Goal: Task Accomplishment & Management: Use online tool/utility

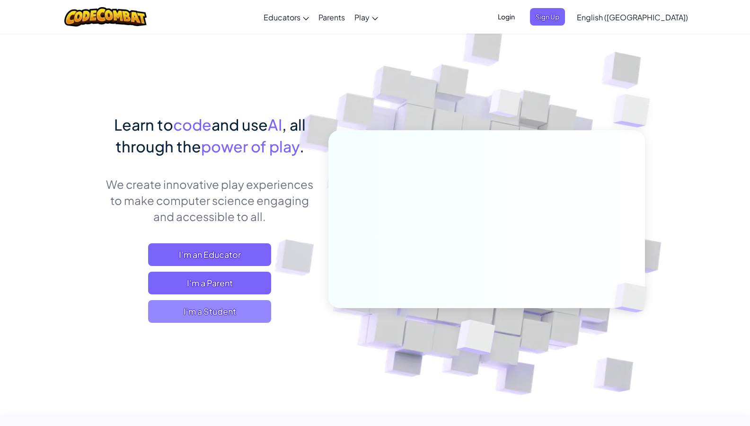
click at [228, 320] on span "I'm a Student" at bounding box center [209, 311] width 123 height 23
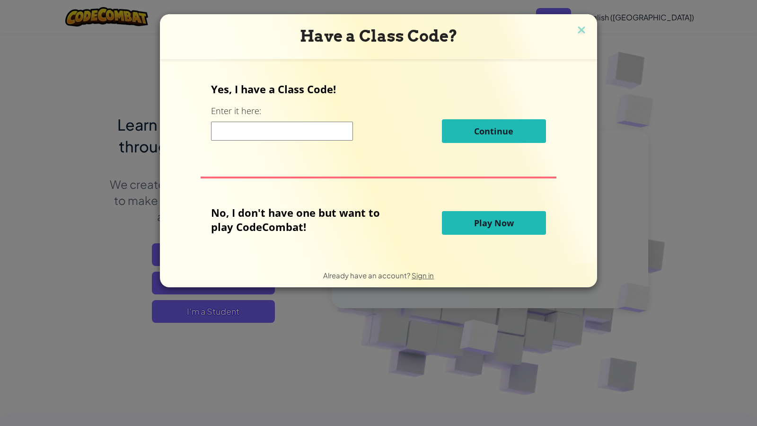
click at [490, 222] on span "Play Now" at bounding box center [494, 222] width 40 height 11
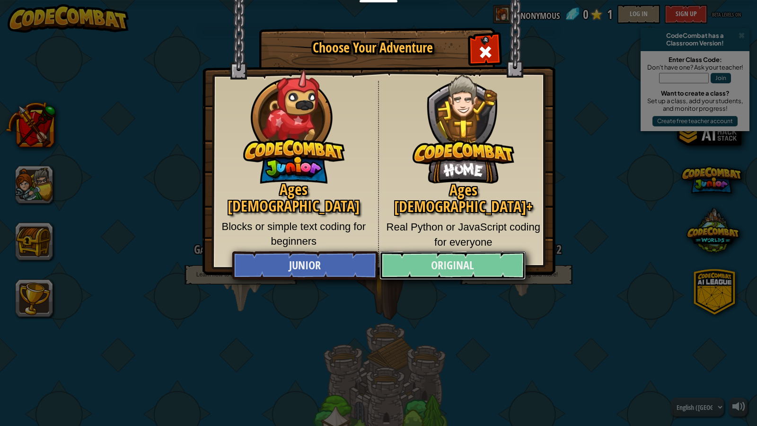
click at [478, 263] on link "Original" at bounding box center [453, 265] width 146 height 28
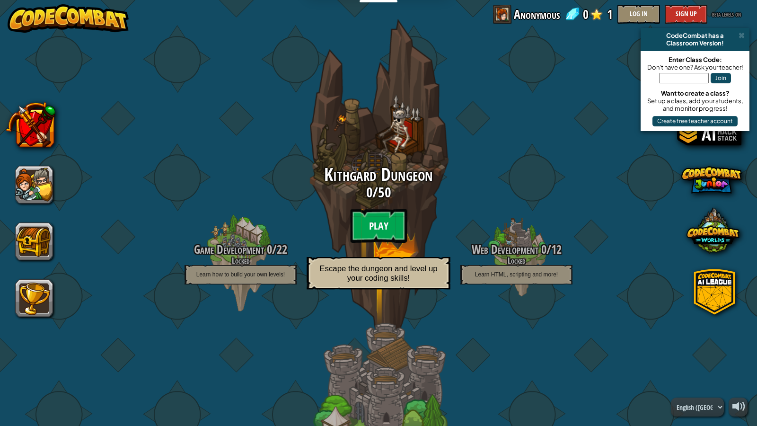
click at [373, 224] on btn "Play" at bounding box center [378, 226] width 57 height 34
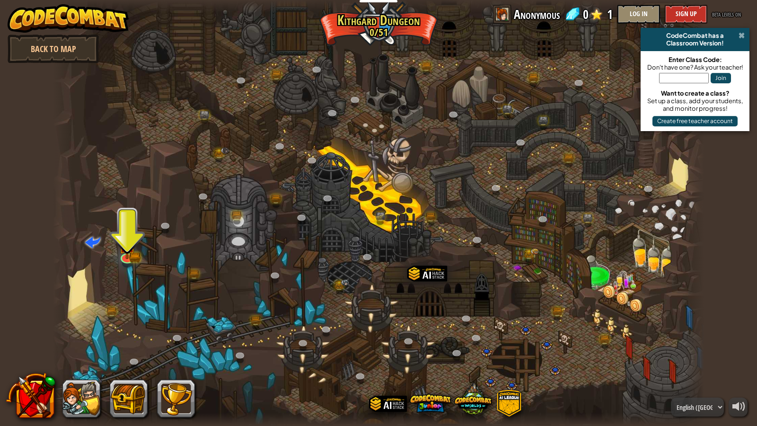
click at [744, 38] on span at bounding box center [742, 36] width 6 height 8
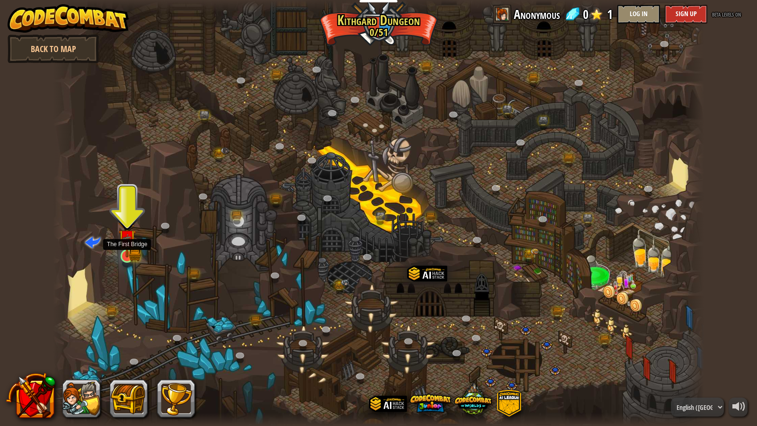
click at [131, 250] on img at bounding box center [127, 238] width 18 height 38
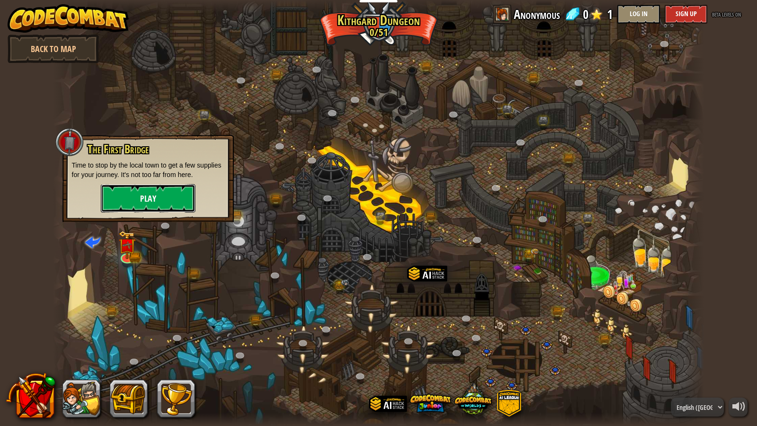
click at [154, 203] on button "Play" at bounding box center [148, 198] width 95 height 28
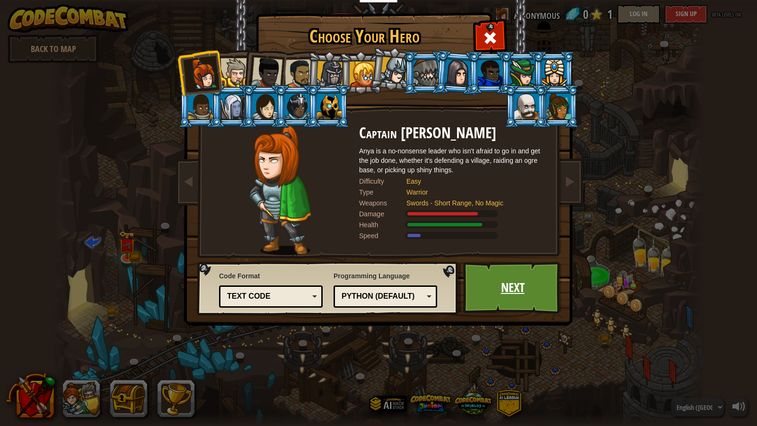
click at [483, 264] on link "Next" at bounding box center [512, 288] width 99 height 52
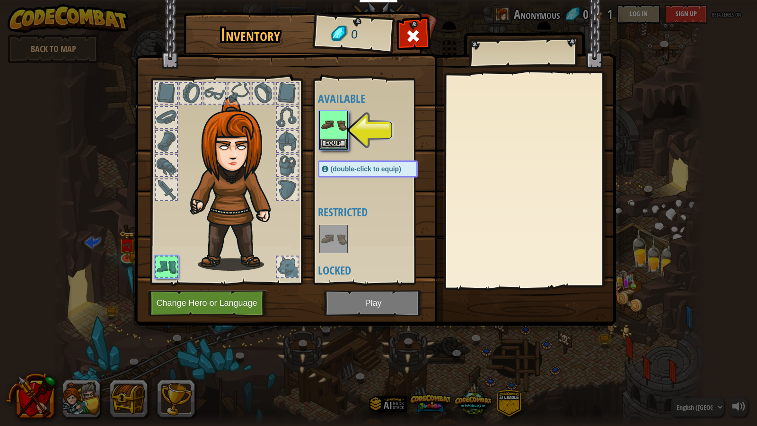
click at [369, 300] on img at bounding box center [375, 154] width 481 height 344
click at [340, 149] on div "Equip" at bounding box center [333, 130] width 28 height 39
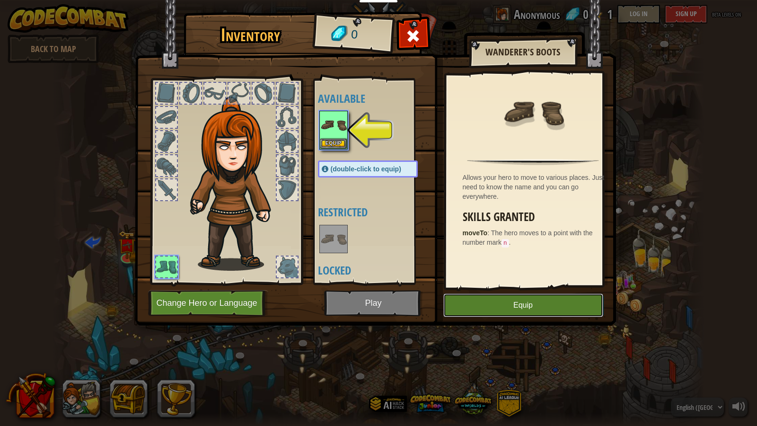
click at [528, 298] on button "Equip" at bounding box center [523, 305] width 160 height 24
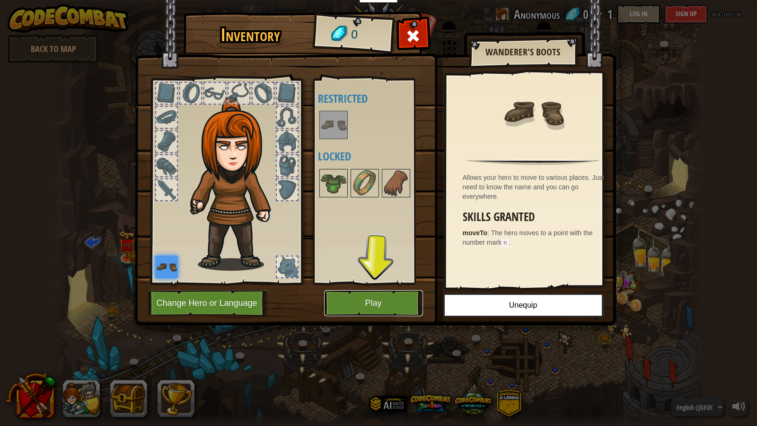
click at [381, 303] on button "Play" at bounding box center [373, 303] width 99 height 26
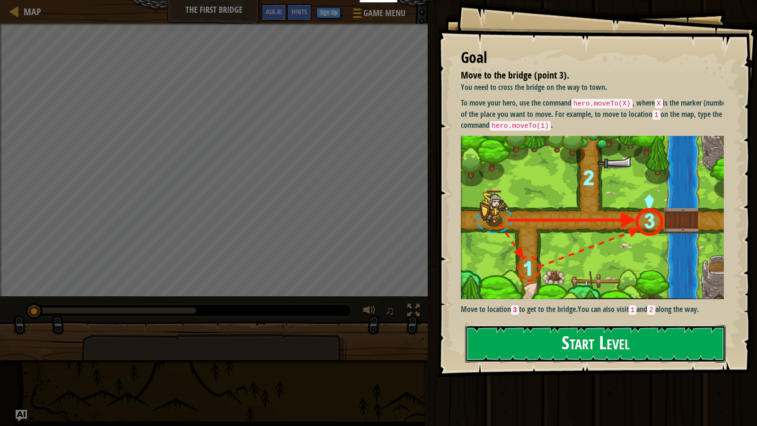
click at [542, 331] on button "Start Level" at bounding box center [595, 343] width 261 height 37
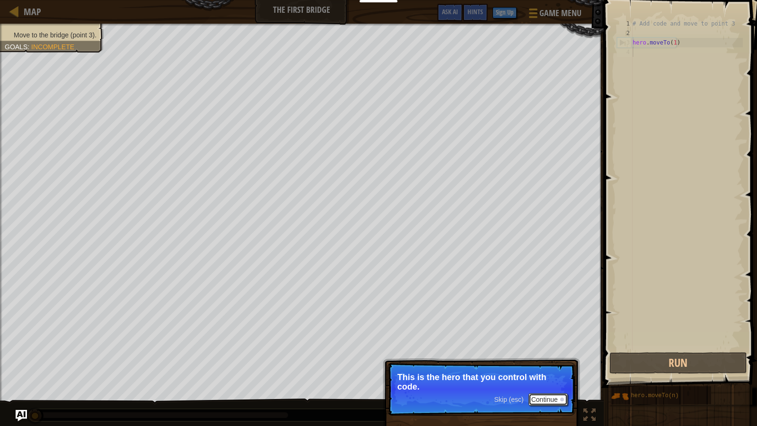
click at [564, 403] on button "Continue" at bounding box center [548, 399] width 39 height 12
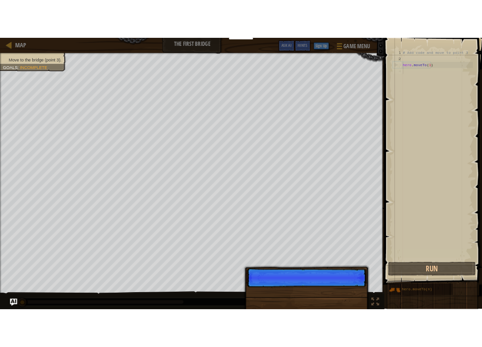
scroll to position [4, 0]
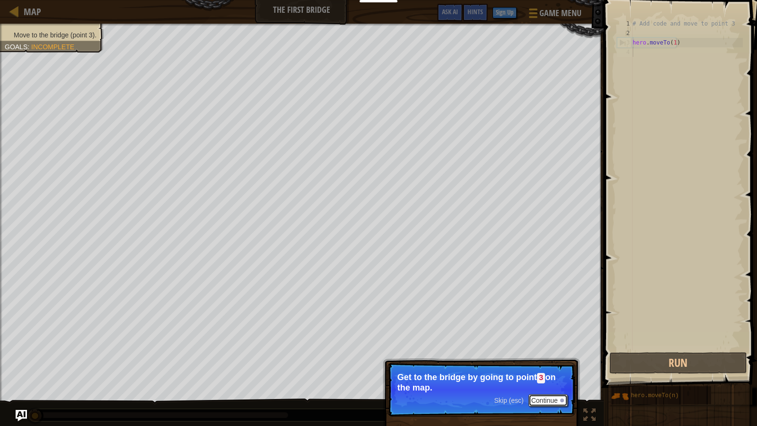
click at [545, 396] on button "Continue" at bounding box center [548, 400] width 39 height 12
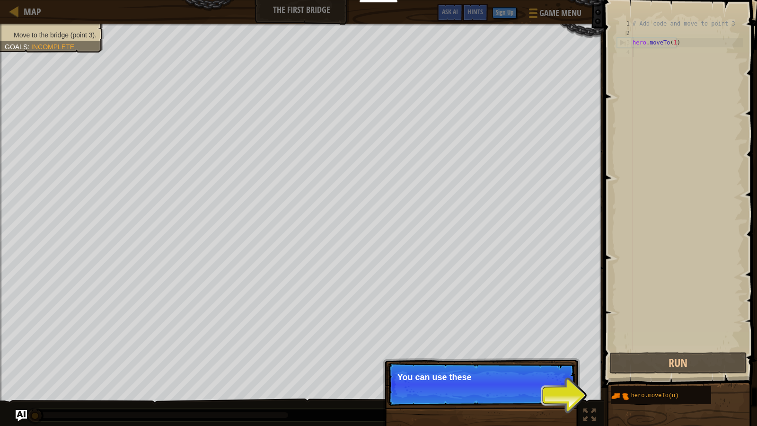
click at [545, 396] on p "Skip (esc) Continue You can use these" at bounding box center [482, 385] width 188 height 44
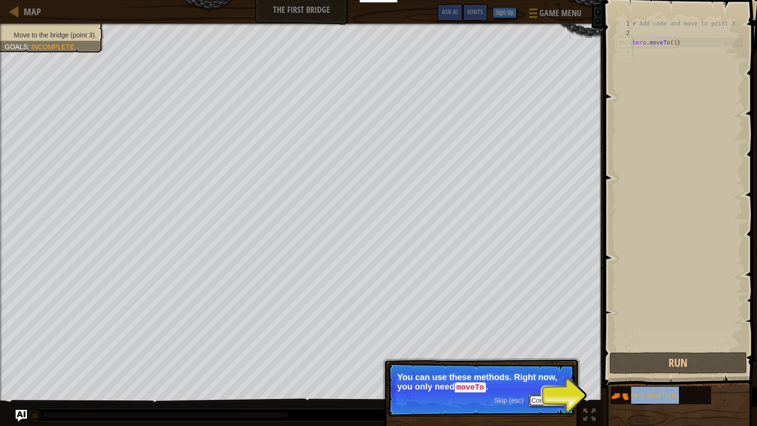
drag, startPoint x: 530, startPoint y: 396, endPoint x: 528, endPoint y: 403, distance: 7.3
click at [525, 405] on div "Skip (esc) Continue" at bounding box center [530, 400] width 73 height 12
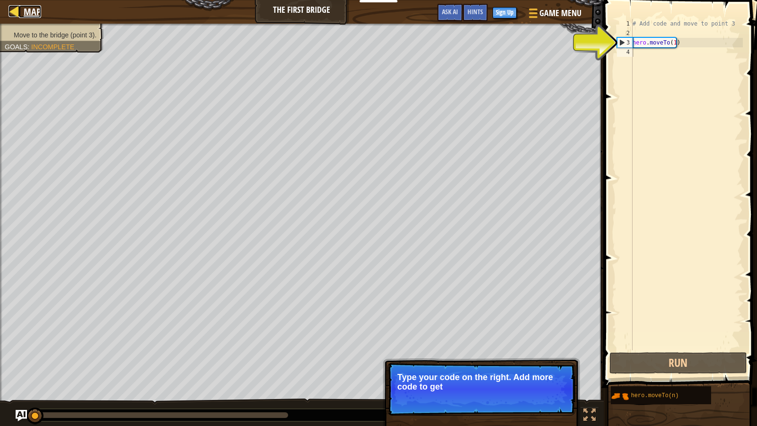
click at [25, 7] on span "Map" at bounding box center [33, 11] width 18 height 13
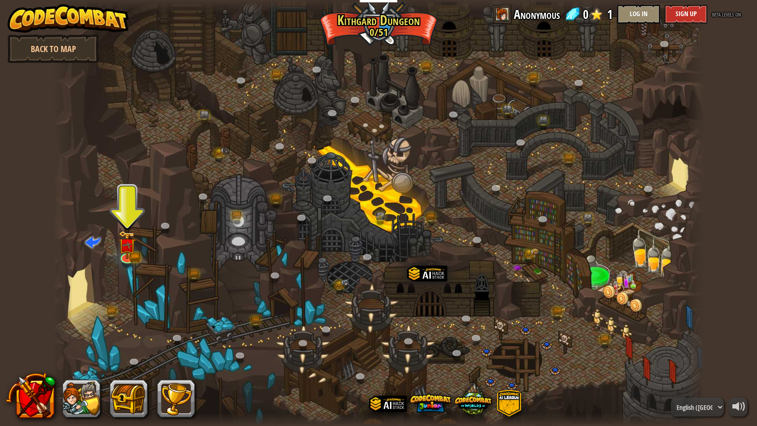
click at [18, 9] on img at bounding box center [68, 18] width 121 height 28
